Goal: Information Seeking & Learning: Stay updated

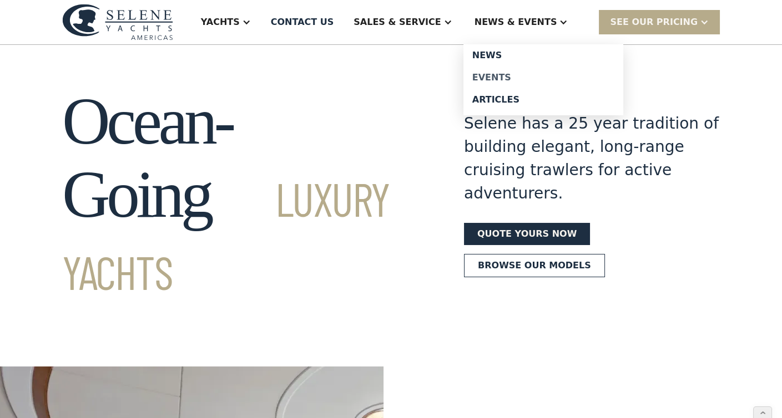
click at [501, 73] on div "Events" at bounding box center [543, 77] width 142 height 9
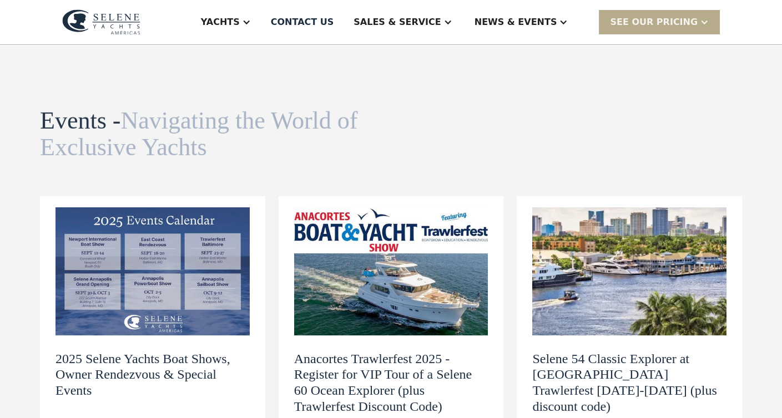
click at [573, 243] on img at bounding box center [629, 272] width 194 height 128
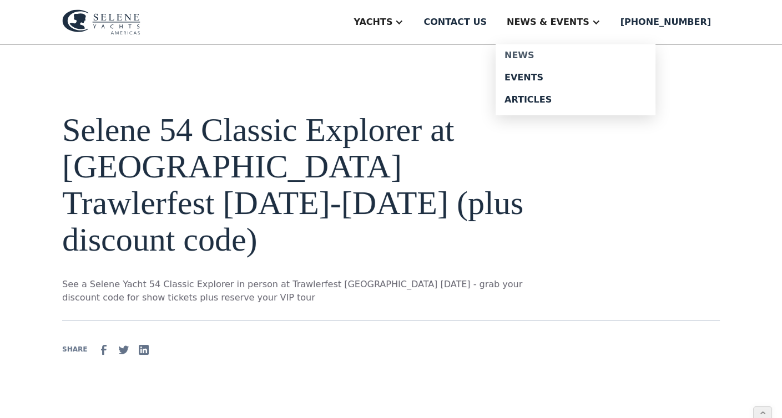
click at [539, 55] on div "News" at bounding box center [575, 55] width 142 height 9
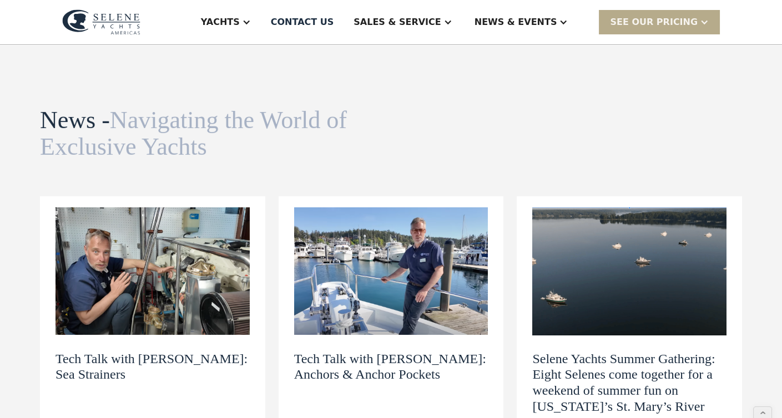
click at [221, 271] on img at bounding box center [152, 272] width 194 height 128
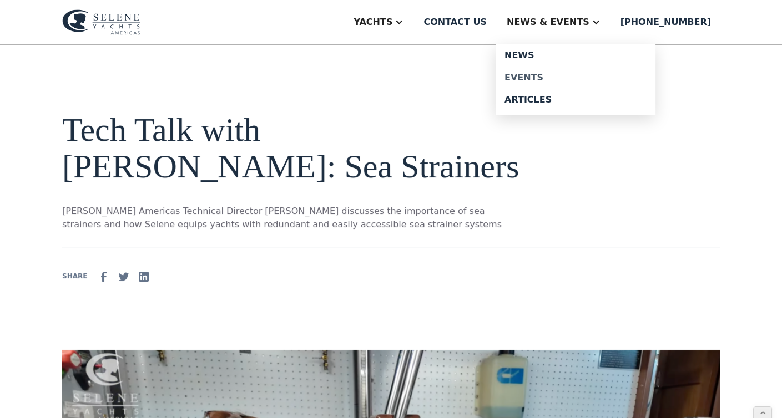
click at [552, 73] on div "Events" at bounding box center [575, 77] width 142 height 9
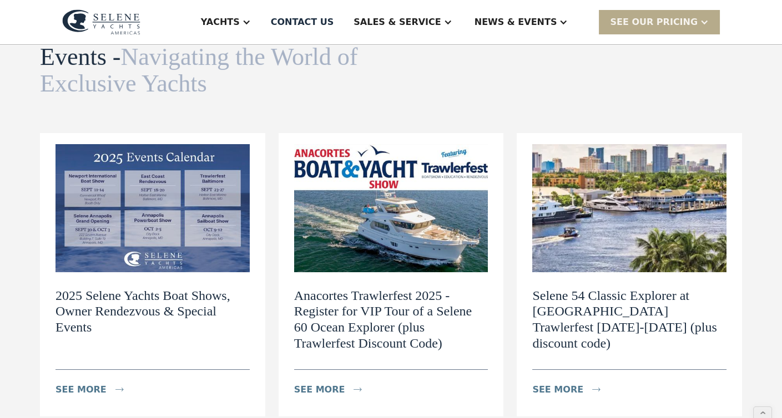
scroll to position [64, 0]
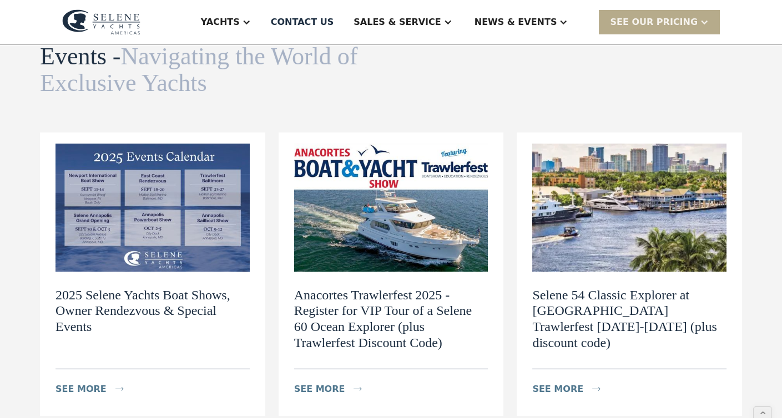
click at [164, 211] on img at bounding box center [152, 208] width 194 height 128
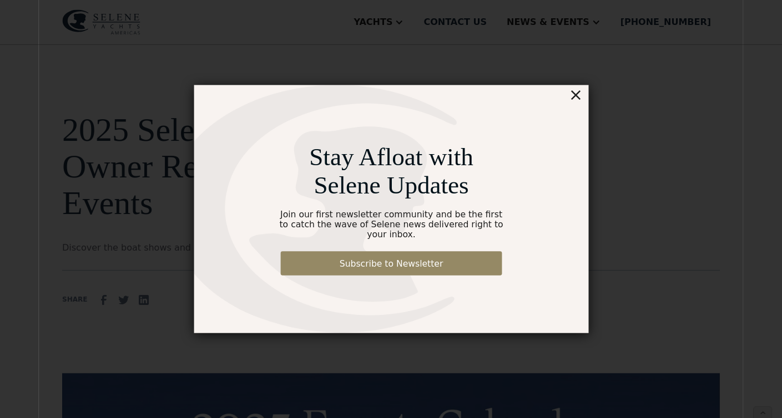
click at [603, 80] on div "×" at bounding box center [603, 77] width 16 height 22
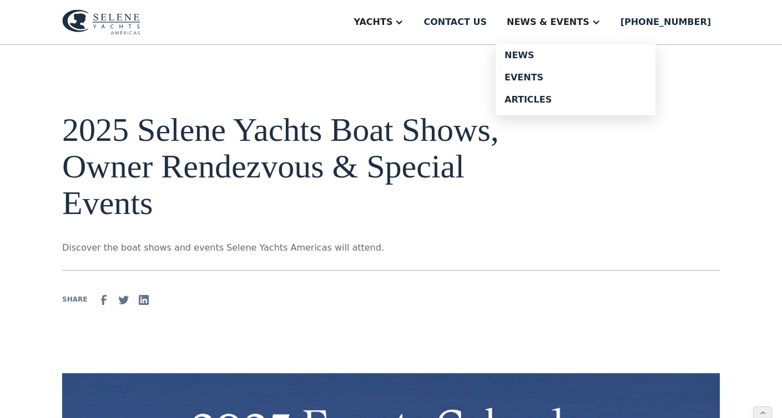
click at [577, 24] on div "News & EVENTS" at bounding box center [548, 22] width 83 height 13
click at [116, 13] on img at bounding box center [101, 22] width 78 height 26
